Goal: Information Seeking & Learning: Learn about a topic

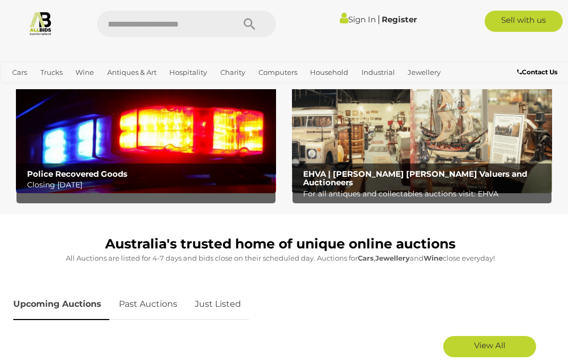
scroll to position [297, 0]
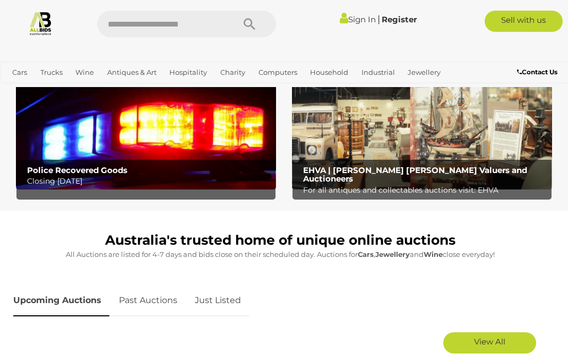
click at [455, 154] on img at bounding box center [422, 132] width 260 height 115
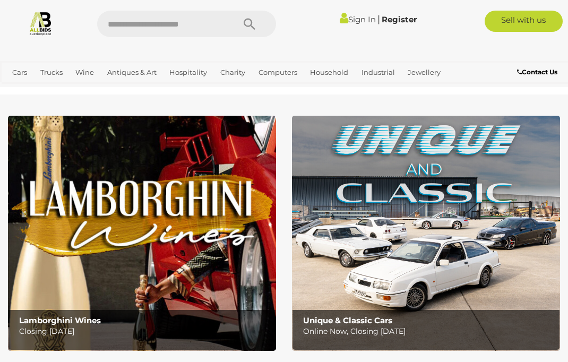
click at [0, 0] on link "View All Hospitality Auctions" at bounding box center [0, 0] width 0 height 0
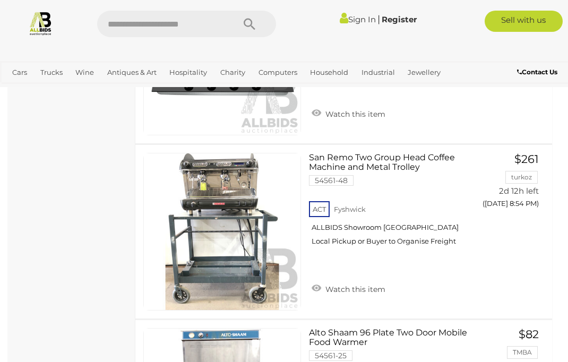
scroll to position [8095, 0]
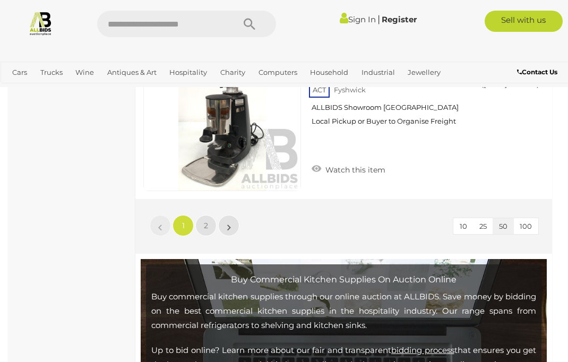
click at [231, 215] on link "»" at bounding box center [228, 225] width 21 height 21
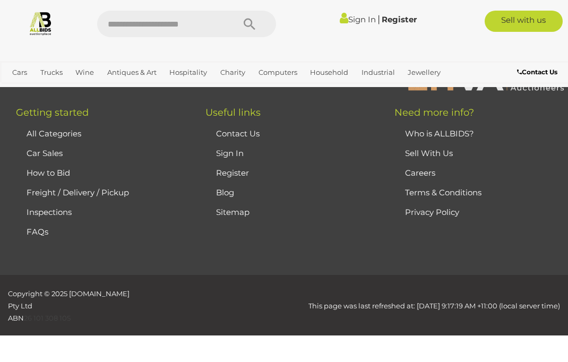
scroll to position [384, 0]
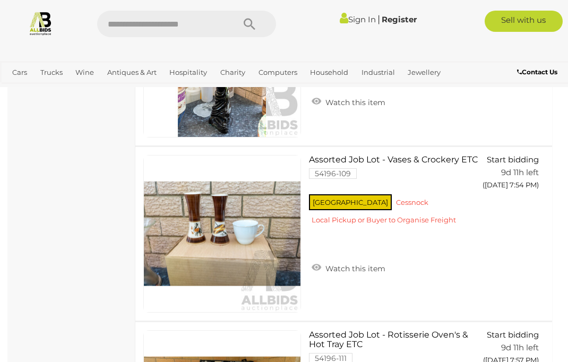
scroll to position [1065, 0]
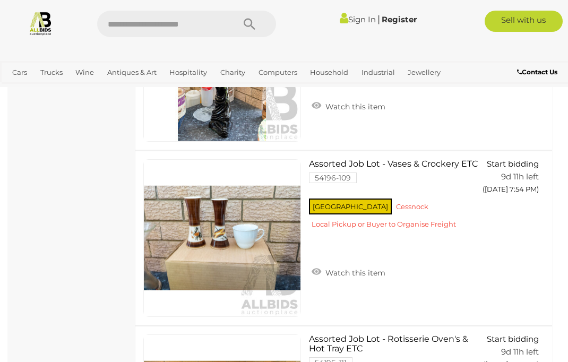
click at [0, 0] on link "View All Charity Auctions" at bounding box center [0, 0] width 0 height 0
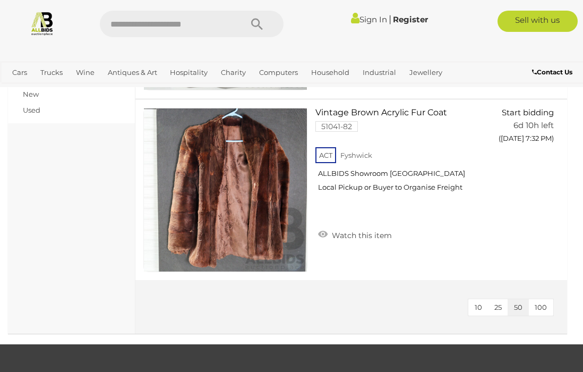
scroll to position [417, 0]
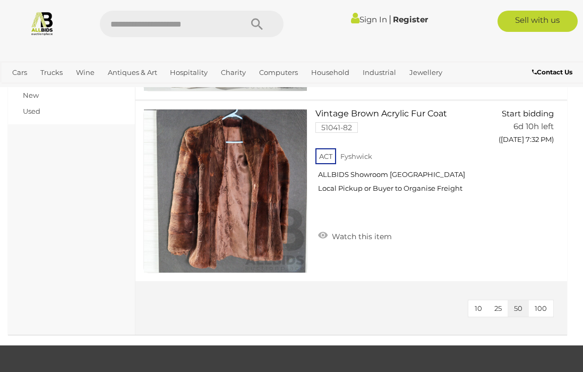
click at [0, 0] on span "Auctions" at bounding box center [0, 0] width 0 height 0
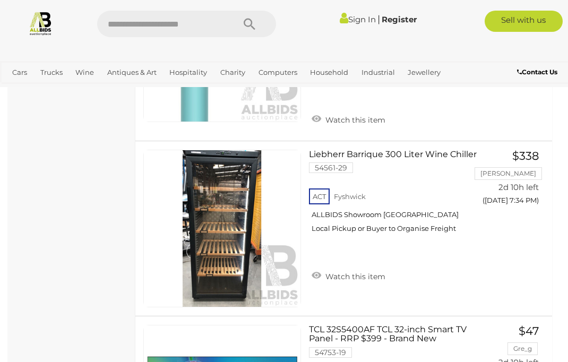
scroll to position [3492, 0]
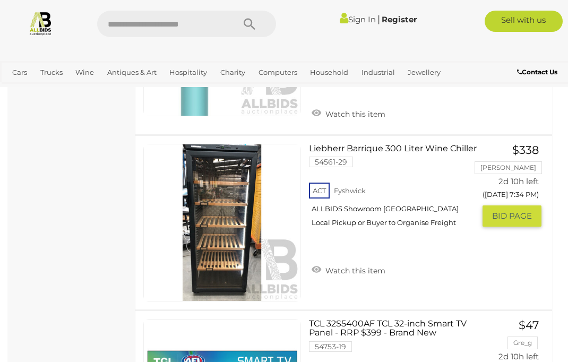
click at [408, 144] on link "Liebherr Barrique 300 Liter Wine Chiller 54561-29 ACT Fyshwick ALLBIDS Showroom…" at bounding box center [396, 190] width 158 height 92
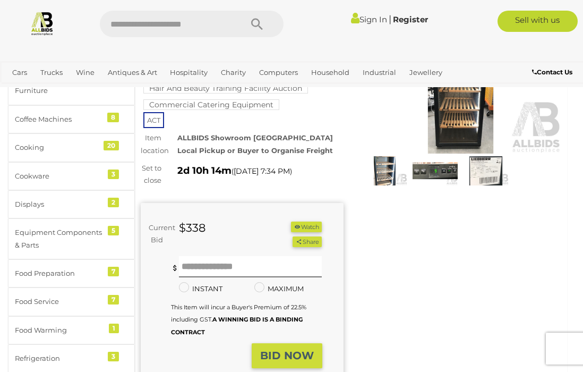
scroll to position [36, 0]
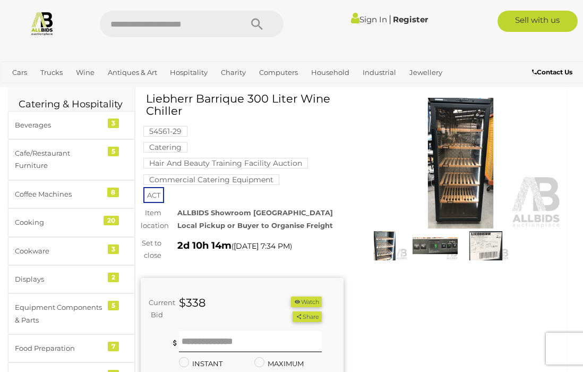
click at [461, 170] on img at bounding box center [460, 163] width 203 height 131
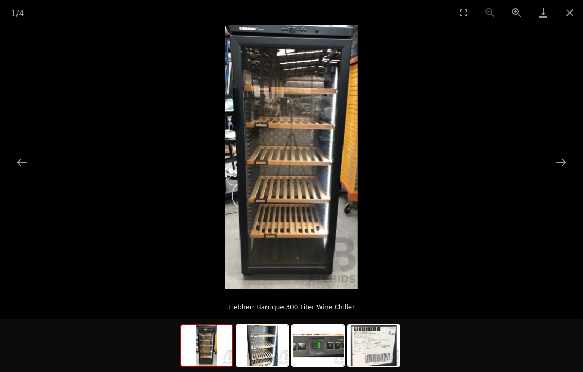
click at [557, 172] on button "Next slide" at bounding box center [561, 162] width 22 height 21
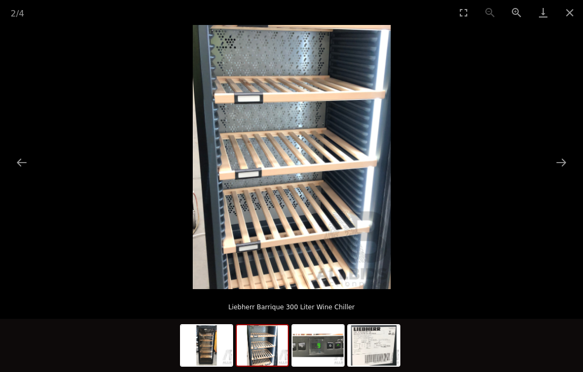
click at [558, 172] on button "Next slide" at bounding box center [561, 162] width 22 height 21
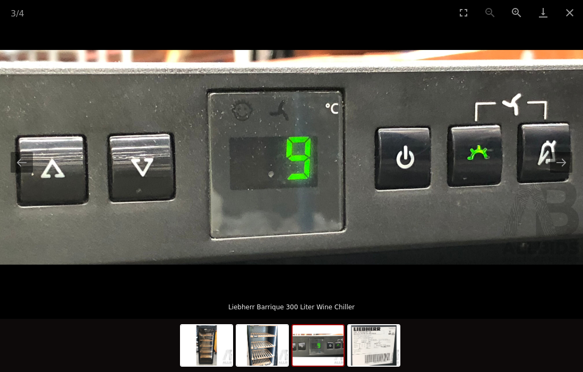
click at [562, 172] on button "Next slide" at bounding box center [561, 162] width 22 height 21
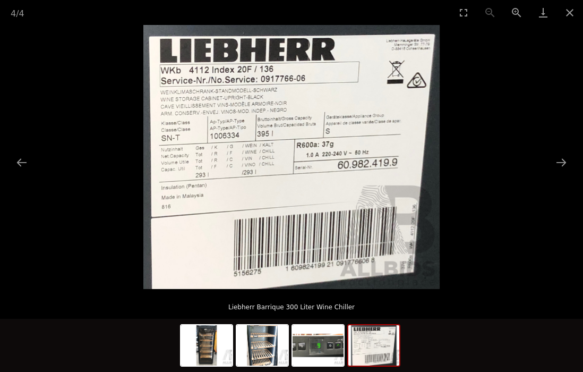
click at [558, 172] on button "Next slide" at bounding box center [561, 162] width 22 height 21
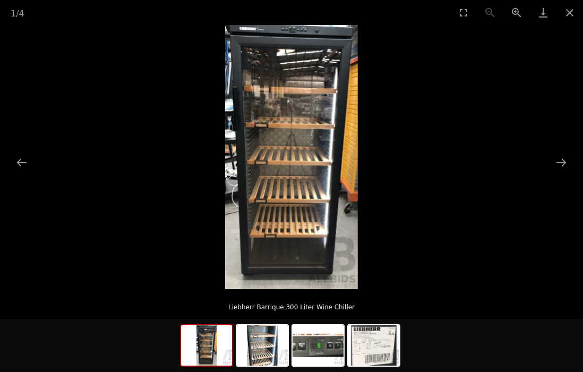
click at [569, 11] on button "Close gallery" at bounding box center [569, 12] width 27 height 25
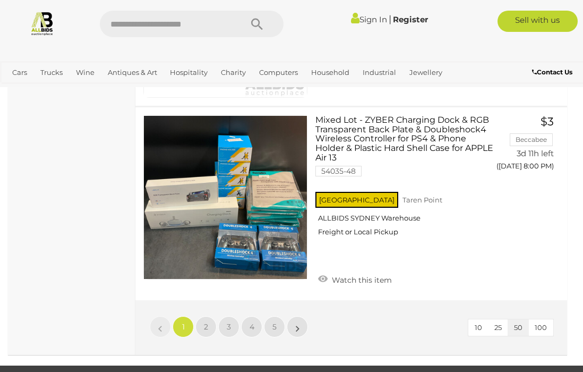
scroll to position [9071, 0]
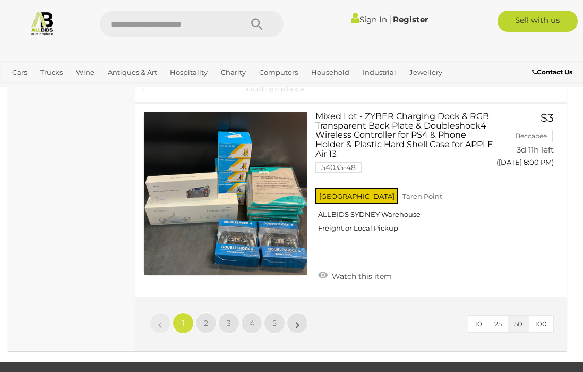
click at [206, 318] on span "2" at bounding box center [206, 323] width 4 height 10
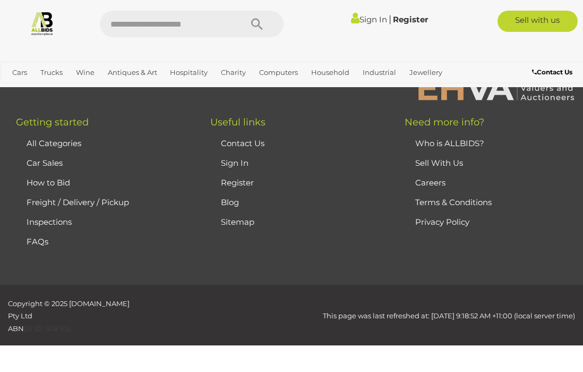
scroll to position [167, 0]
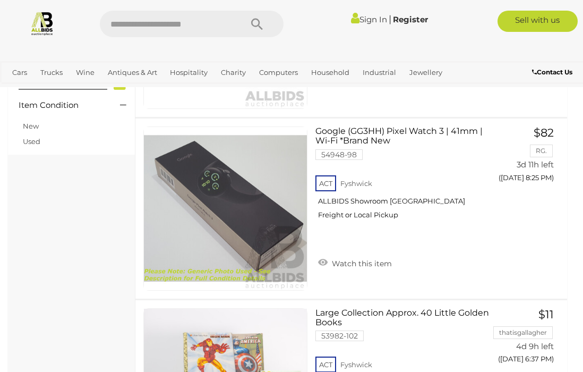
scroll to position [698, 0]
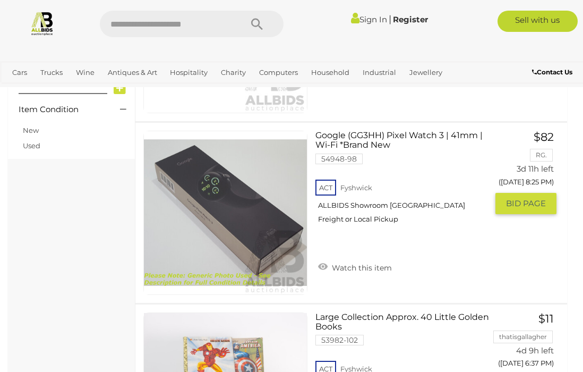
click at [529, 200] on span "BID PAGE" at bounding box center [526, 203] width 40 height 11
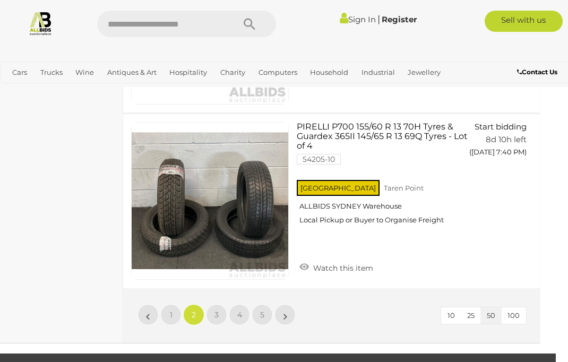
scroll to position [8787, 12]
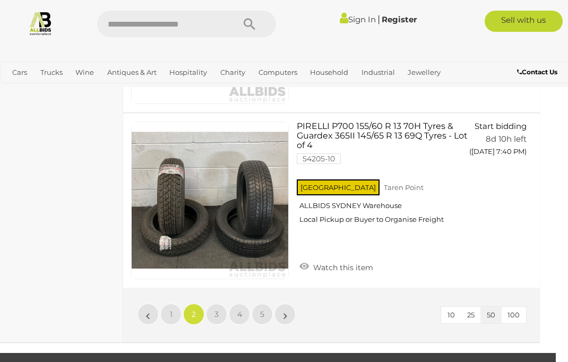
click at [217, 304] on link "3" at bounding box center [216, 314] width 21 height 21
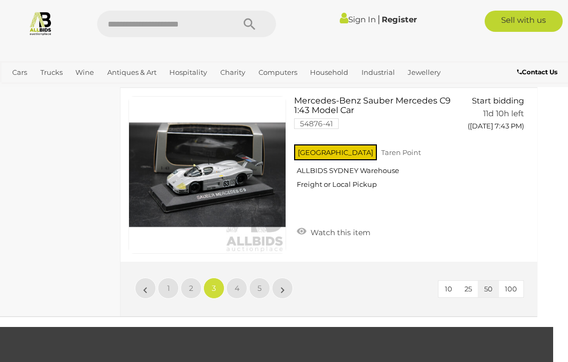
scroll to position [8810, 15]
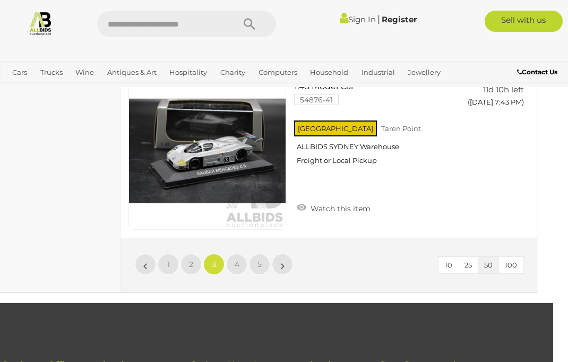
click at [238, 260] on span "4" at bounding box center [237, 265] width 5 height 10
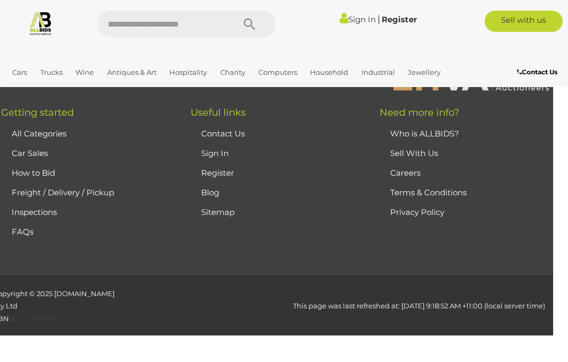
scroll to position [167, 0]
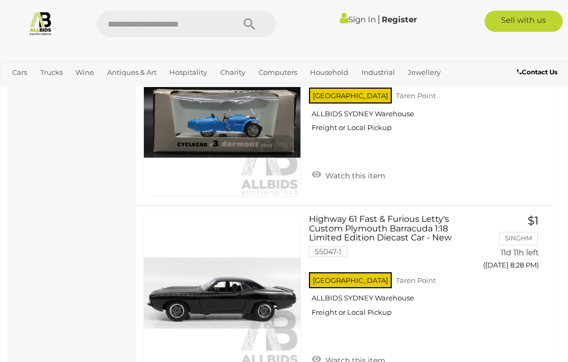
scroll to position [7800, 0]
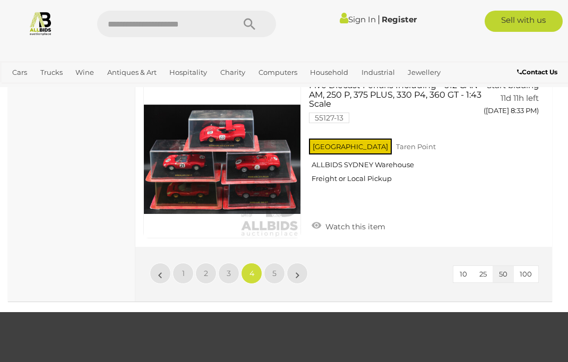
click at [277, 263] on link "5" at bounding box center [274, 273] width 21 height 21
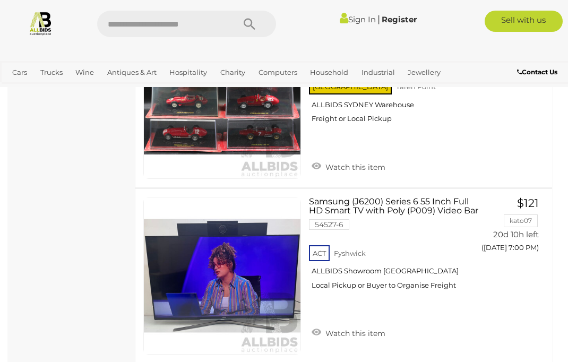
scroll to position [3810, 0]
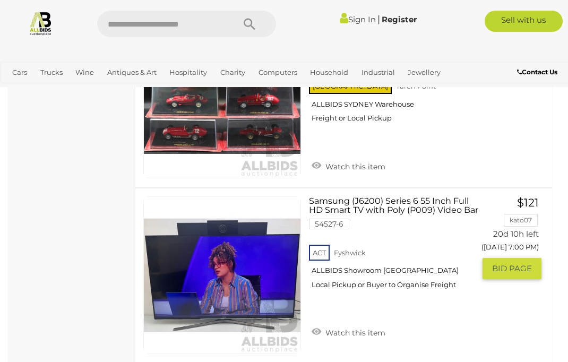
click at [269, 271] on link at bounding box center [222, 275] width 158 height 158
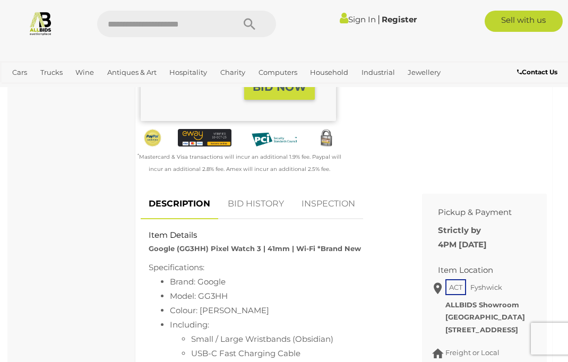
scroll to position [322, 0]
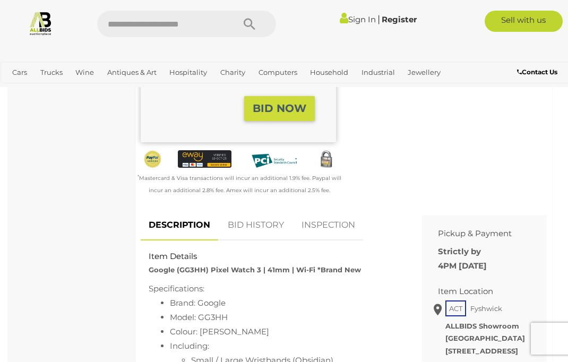
click at [267, 226] on link "BID HISTORY" at bounding box center [256, 225] width 72 height 31
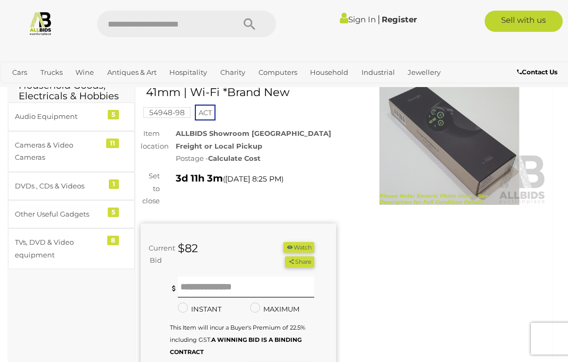
scroll to position [0, 0]
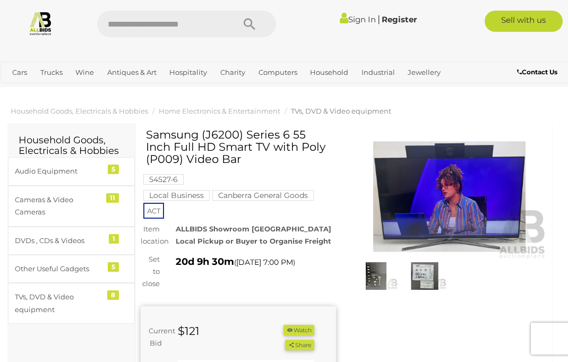
click at [378, 277] on img at bounding box center [377, 276] width 44 height 28
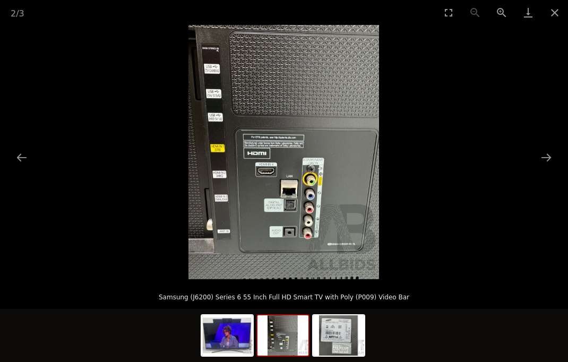
click at [282, 336] on img at bounding box center [282, 335] width 51 height 40
click at [337, 336] on img at bounding box center [338, 335] width 51 height 40
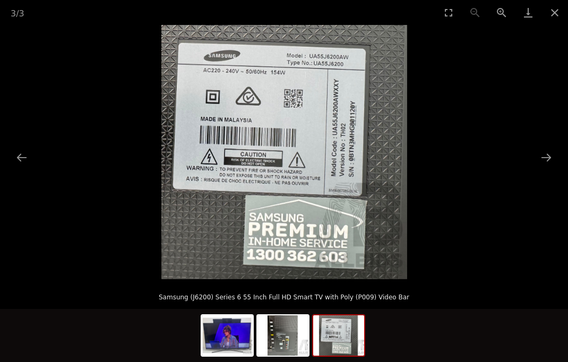
click at [226, 327] on img at bounding box center [227, 335] width 51 height 40
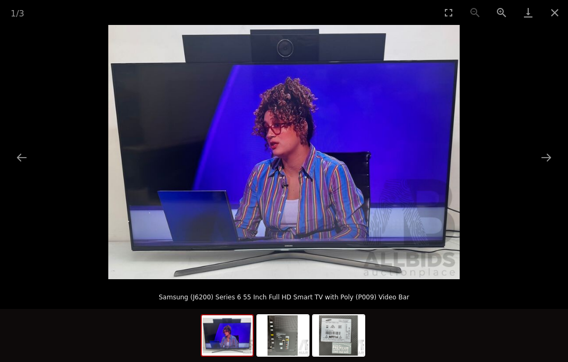
click at [370, 93] on img at bounding box center [283, 152] width 351 height 254
click at [341, 142] on img at bounding box center [283, 152] width 351 height 254
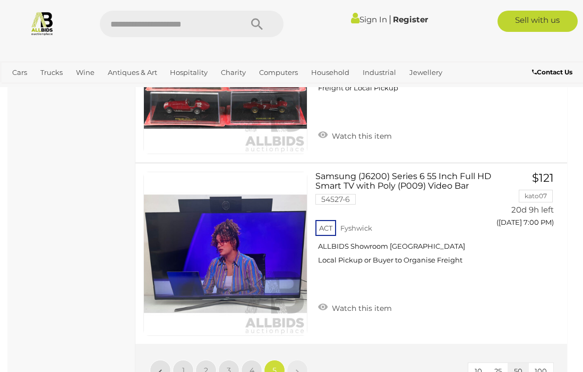
scroll to position [3969, 0]
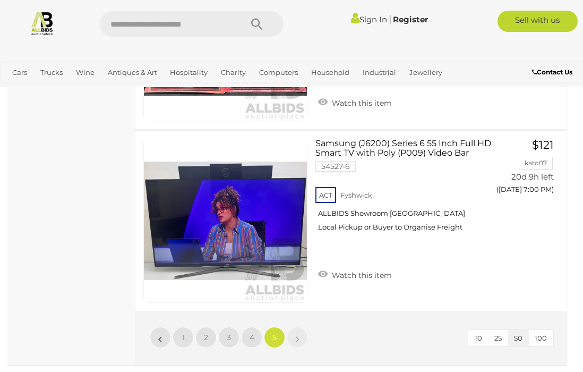
click at [0, 0] on span "Auctions" at bounding box center [0, 0] width 0 height 0
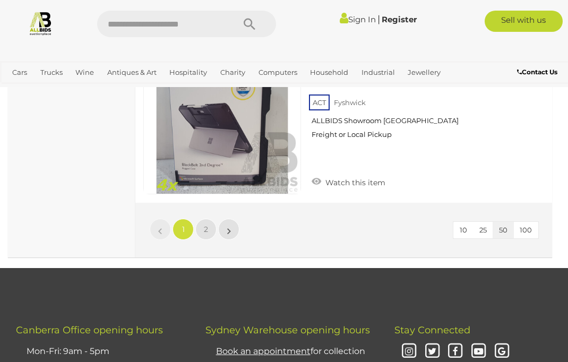
scroll to position [8836, 0]
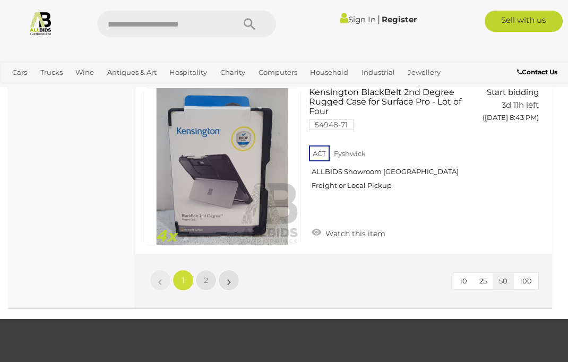
click at [211, 270] on link "2" at bounding box center [205, 280] width 21 height 21
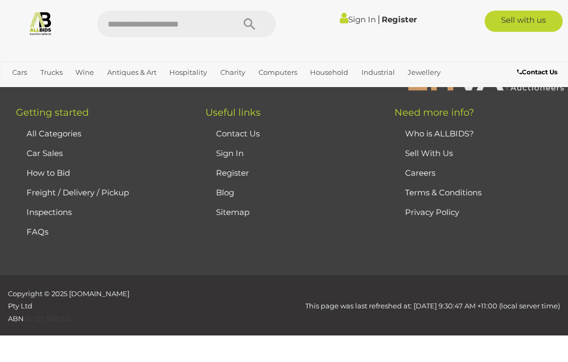
scroll to position [190, 0]
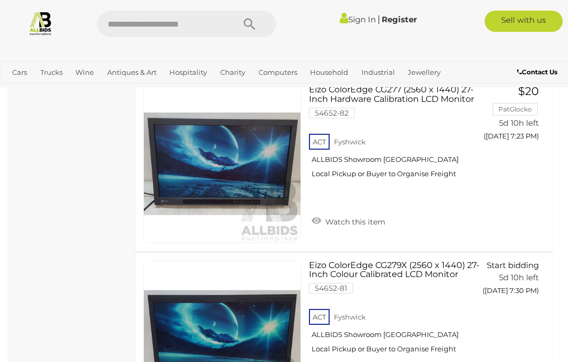
scroll to position [2328, 0]
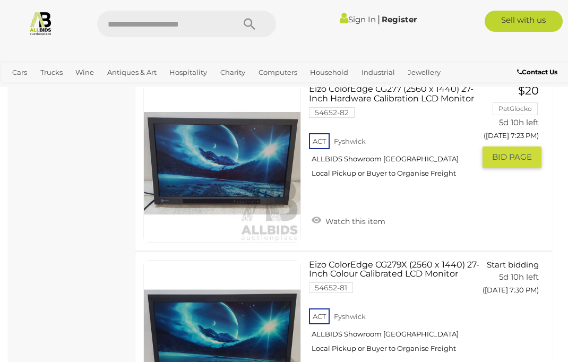
click at [161, 167] on link at bounding box center [222, 163] width 158 height 158
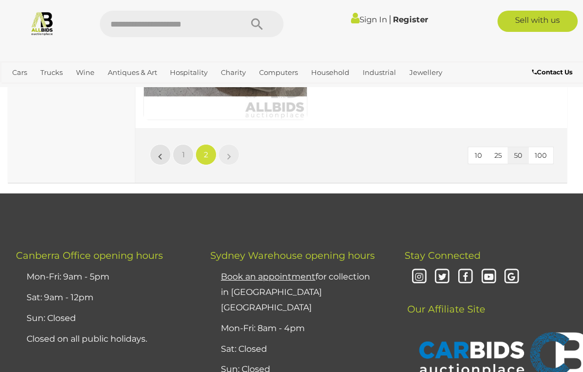
scroll to position [3980, 0]
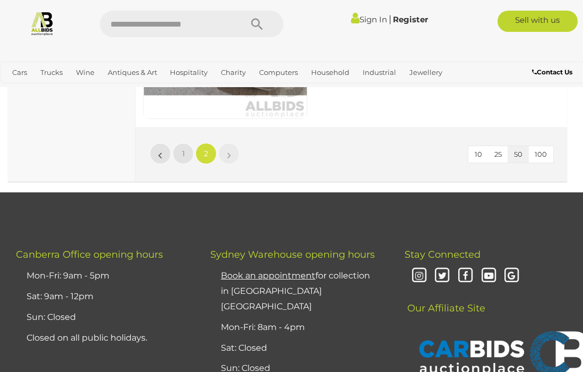
click at [0, 0] on span "Auctions" at bounding box center [0, 0] width 0 height 0
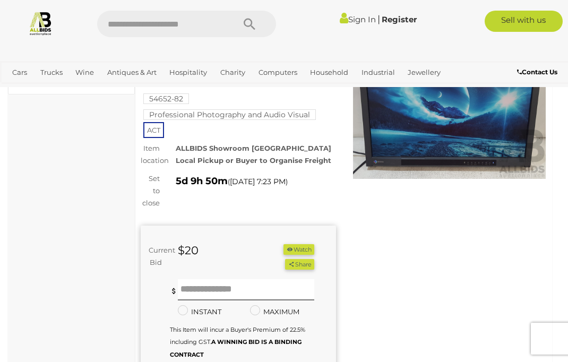
scroll to position [79, 0]
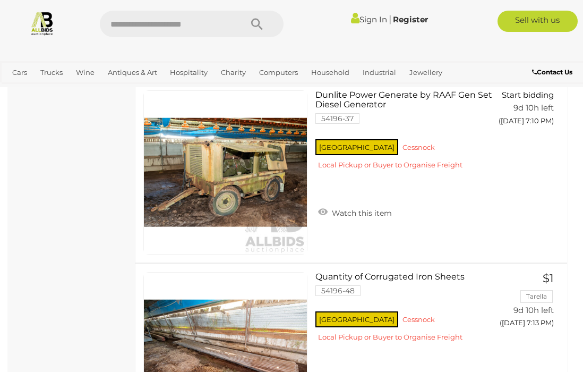
scroll to position [8395, 0]
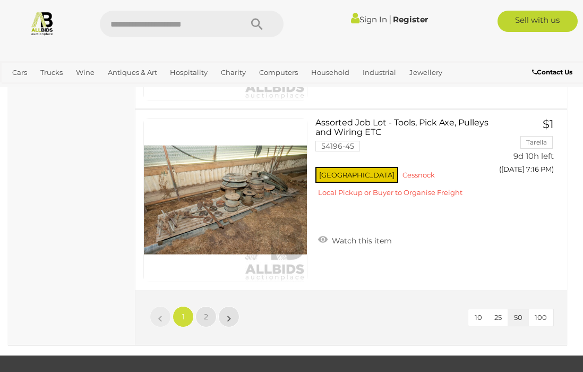
click at [209, 313] on link "2" at bounding box center [205, 316] width 21 height 21
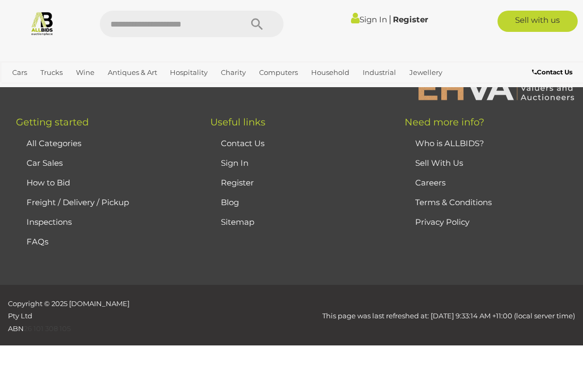
scroll to position [202, 0]
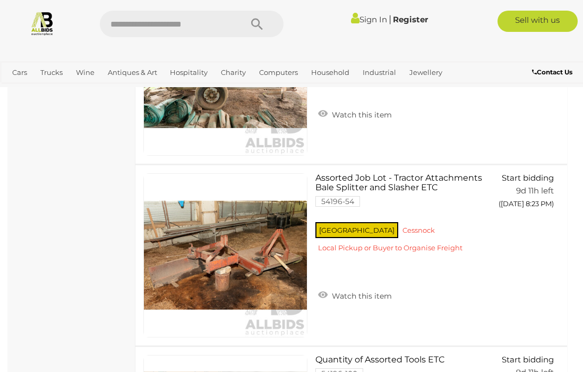
scroll to position [8488, 0]
